Goal: Find specific page/section: Find specific page/section

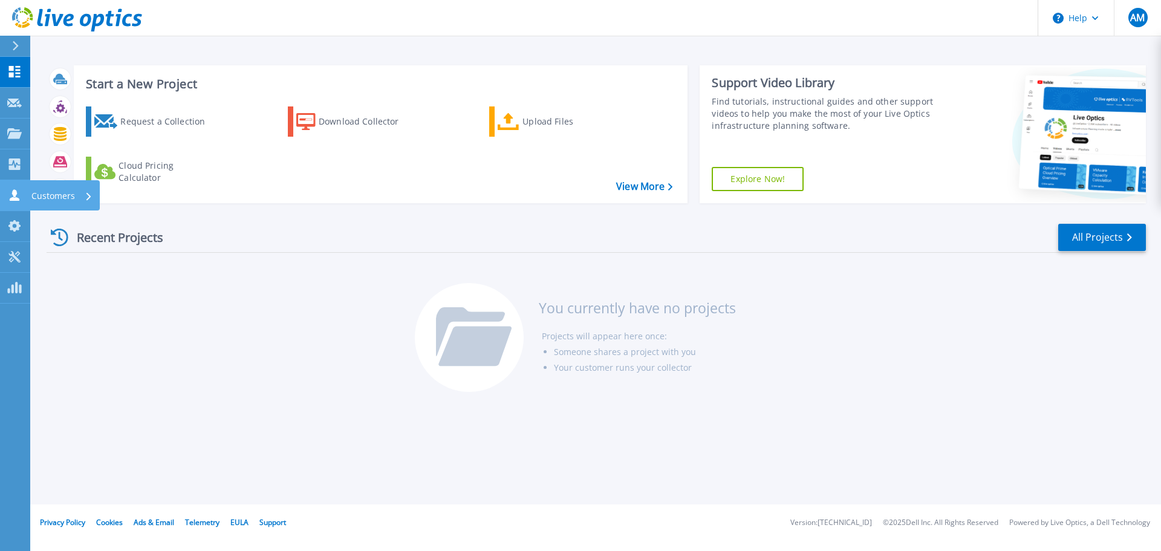
click at [38, 192] on p "Customers" at bounding box center [53, 195] width 44 height 31
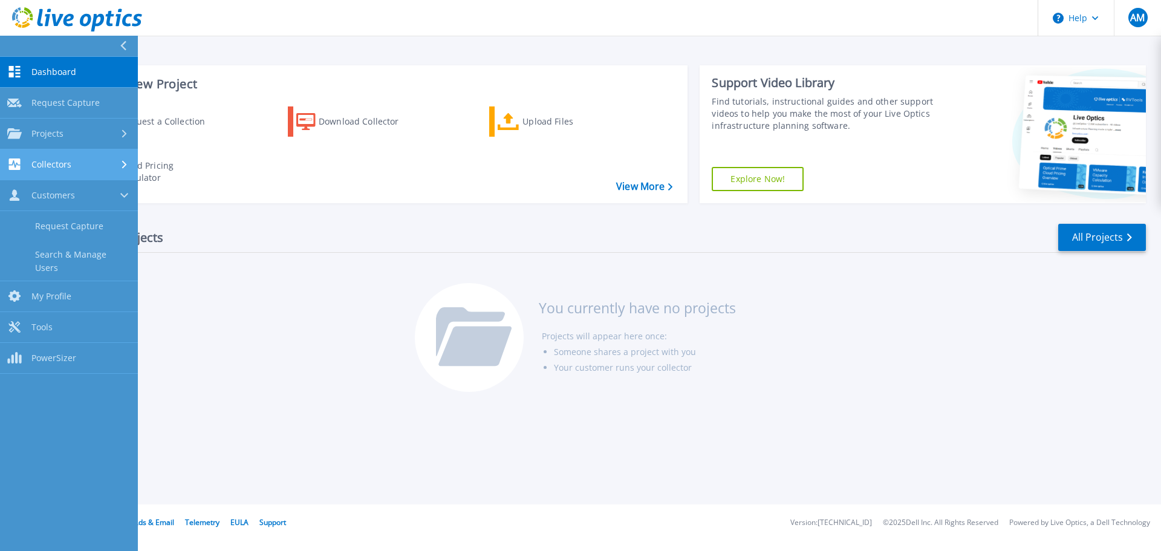
click at [92, 152] on link "Collectors Collectors" at bounding box center [69, 164] width 138 height 31
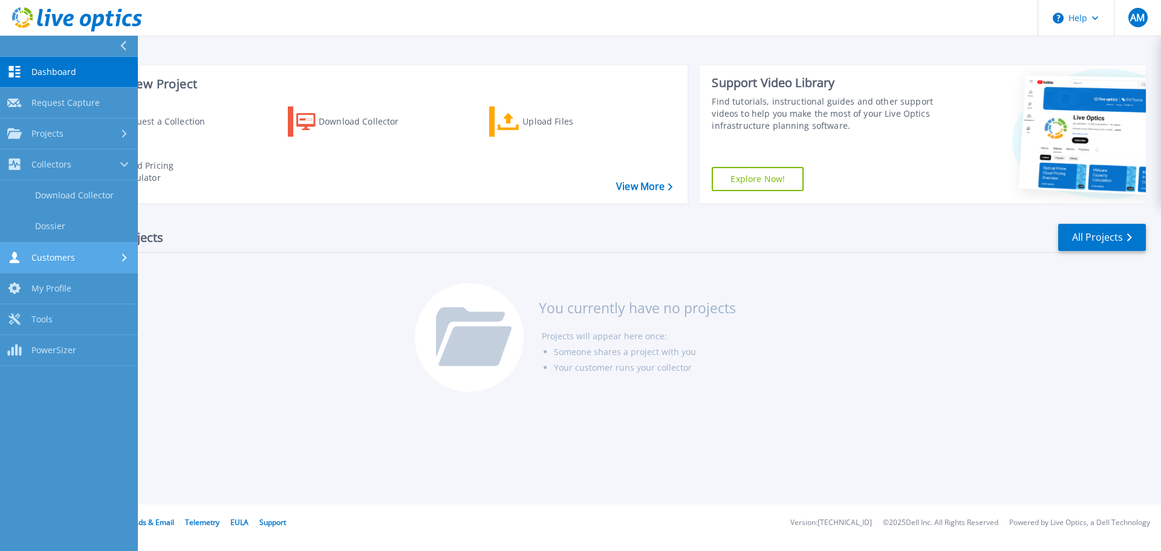
click at [102, 254] on div "Customers" at bounding box center [68, 257] width 123 height 11
click at [99, 258] on link "Search & Manage Users" at bounding box center [69, 261] width 138 height 39
